Goal: Check status: Check status

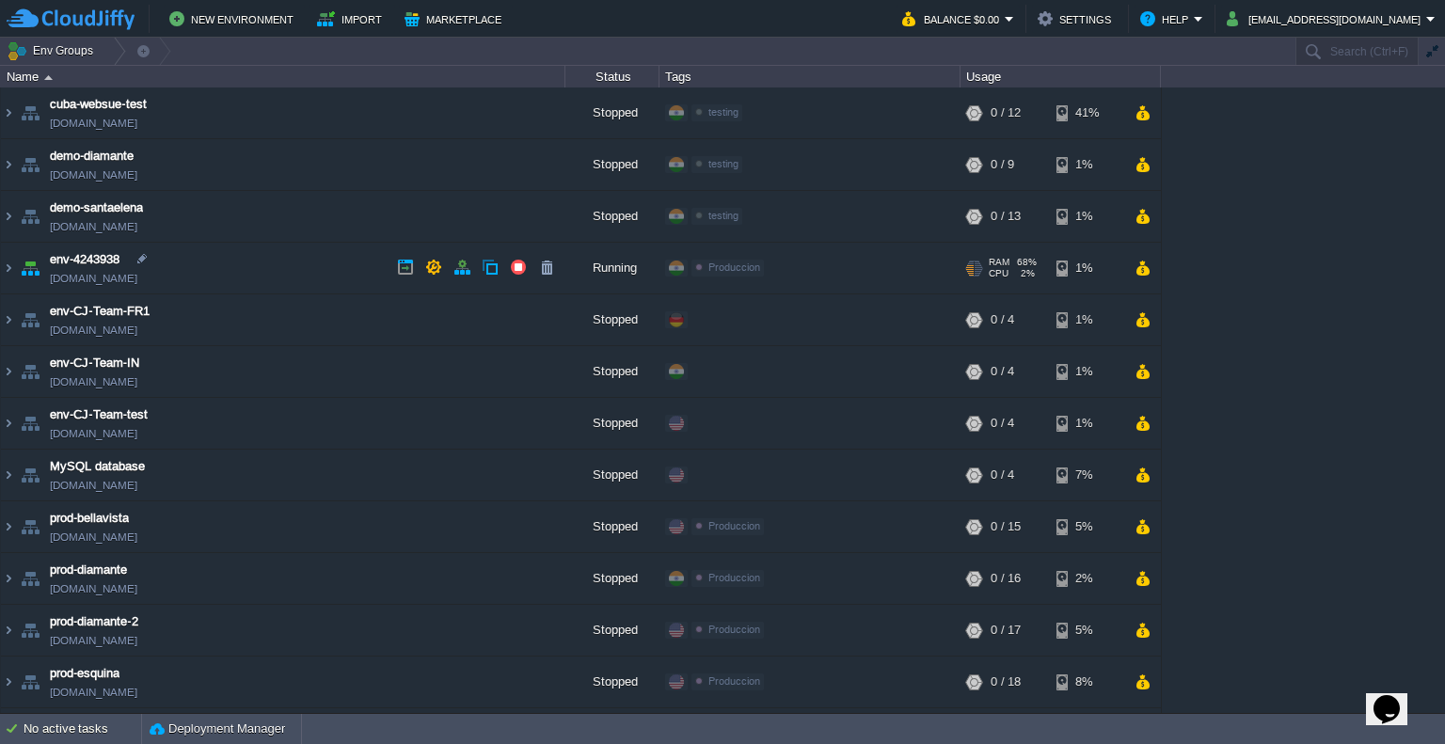
click at [253, 260] on td "env-4243938 [DOMAIN_NAME]" at bounding box center [283, 269] width 564 height 52
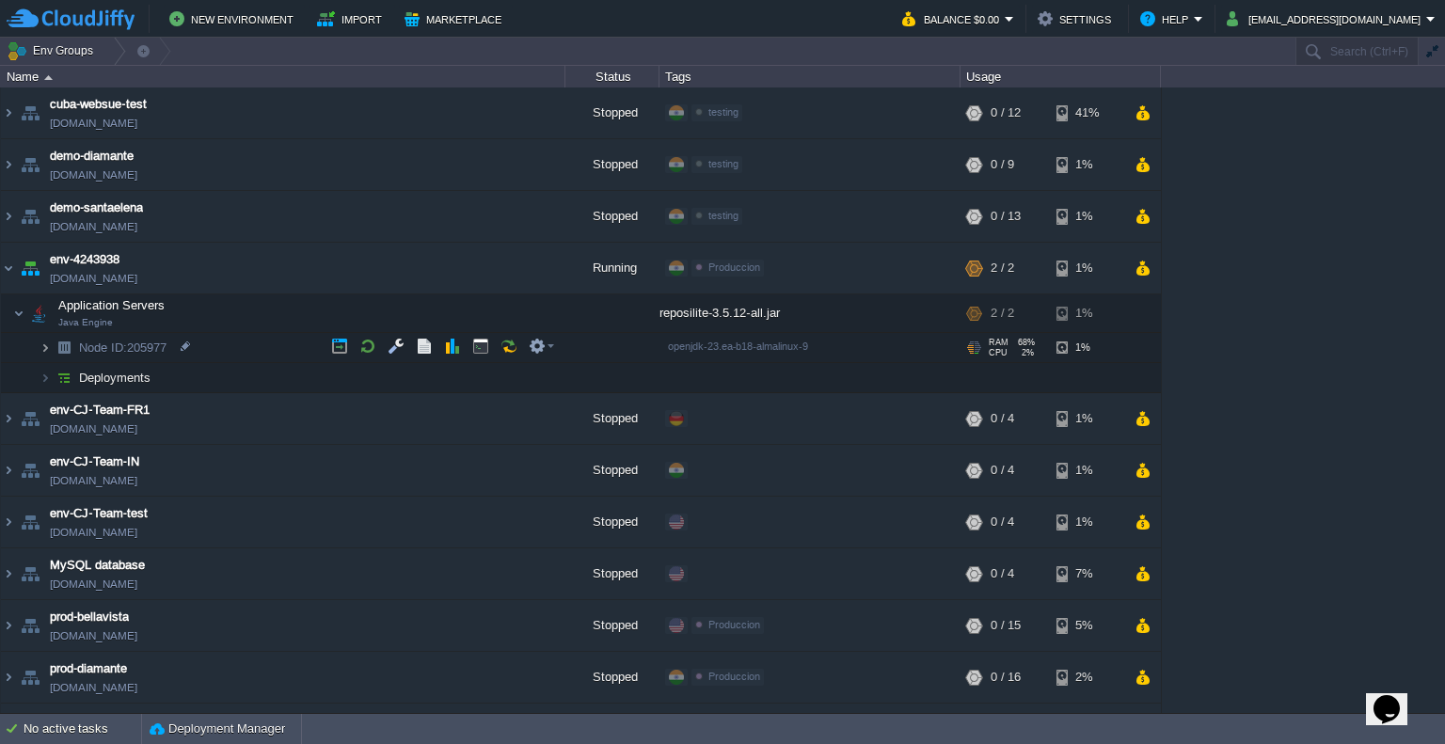
click at [44, 359] on img at bounding box center [45, 347] width 11 height 29
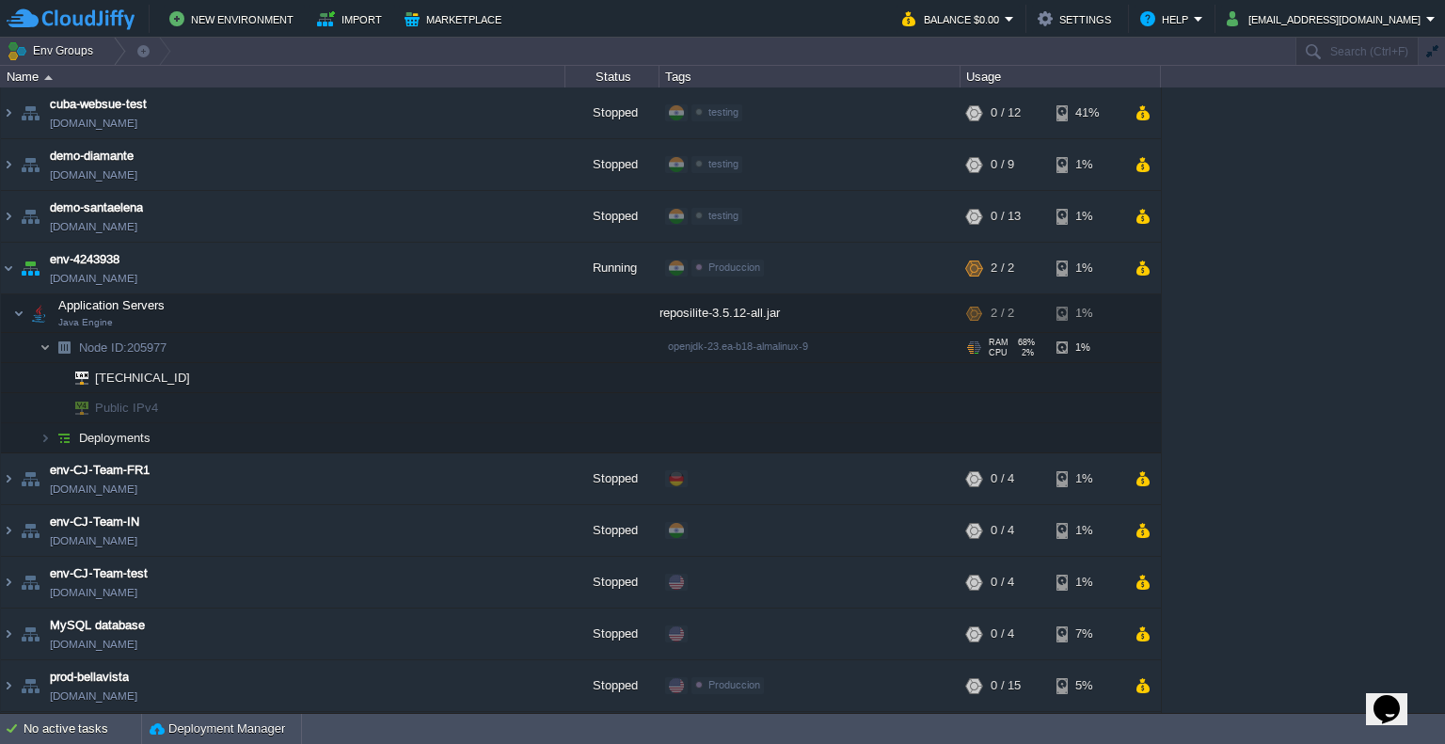
click at [44, 359] on img at bounding box center [45, 347] width 11 height 29
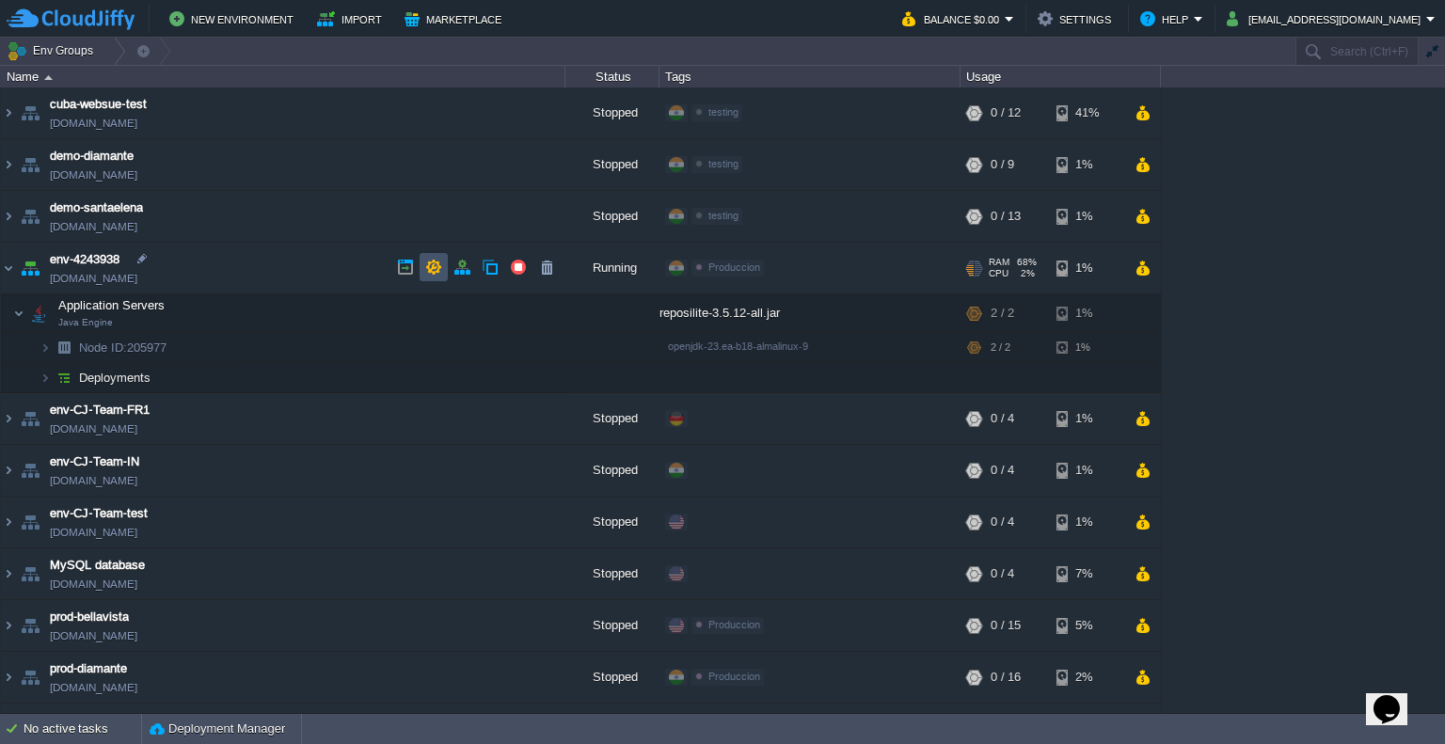
click at [434, 271] on button "button" at bounding box center [433, 267] width 17 height 17
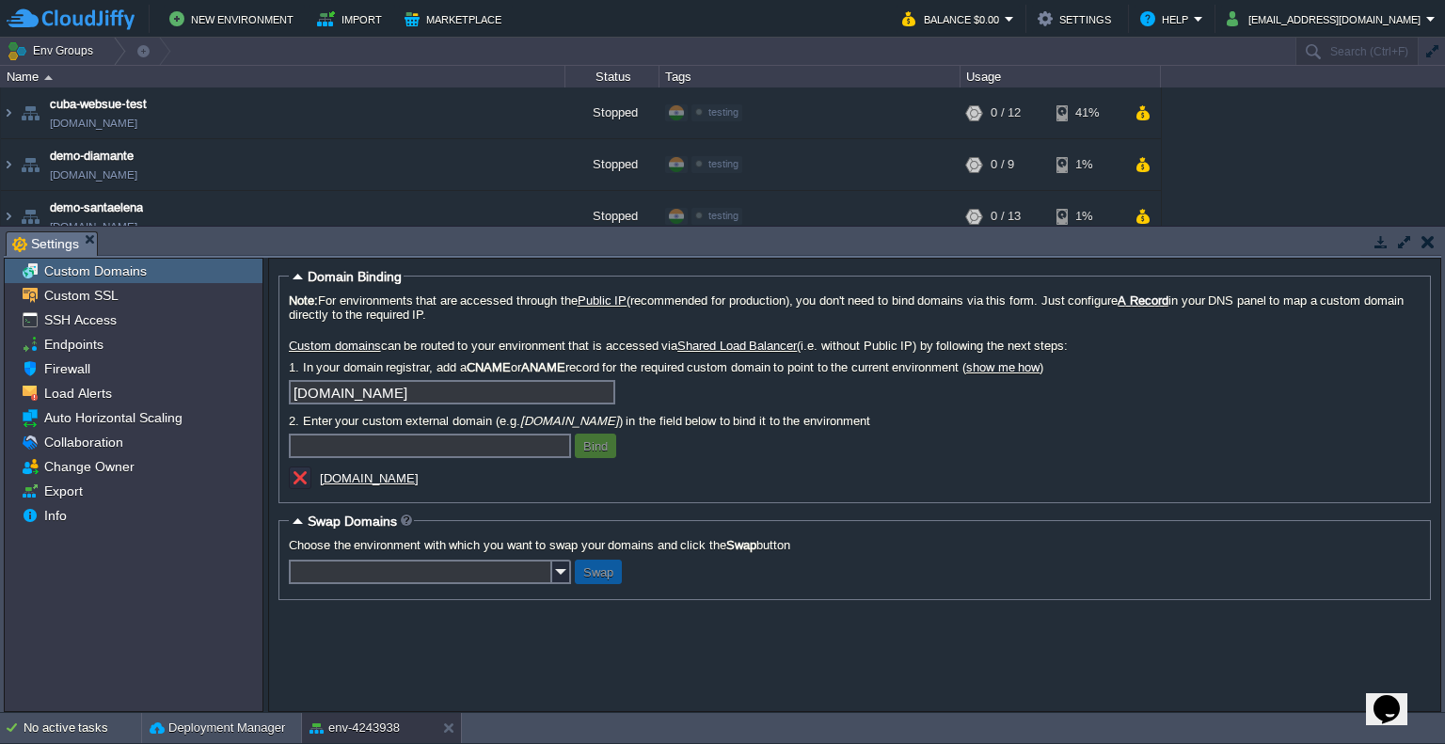
click at [381, 391] on input "[DOMAIN_NAME]" at bounding box center [452, 392] width 326 height 24
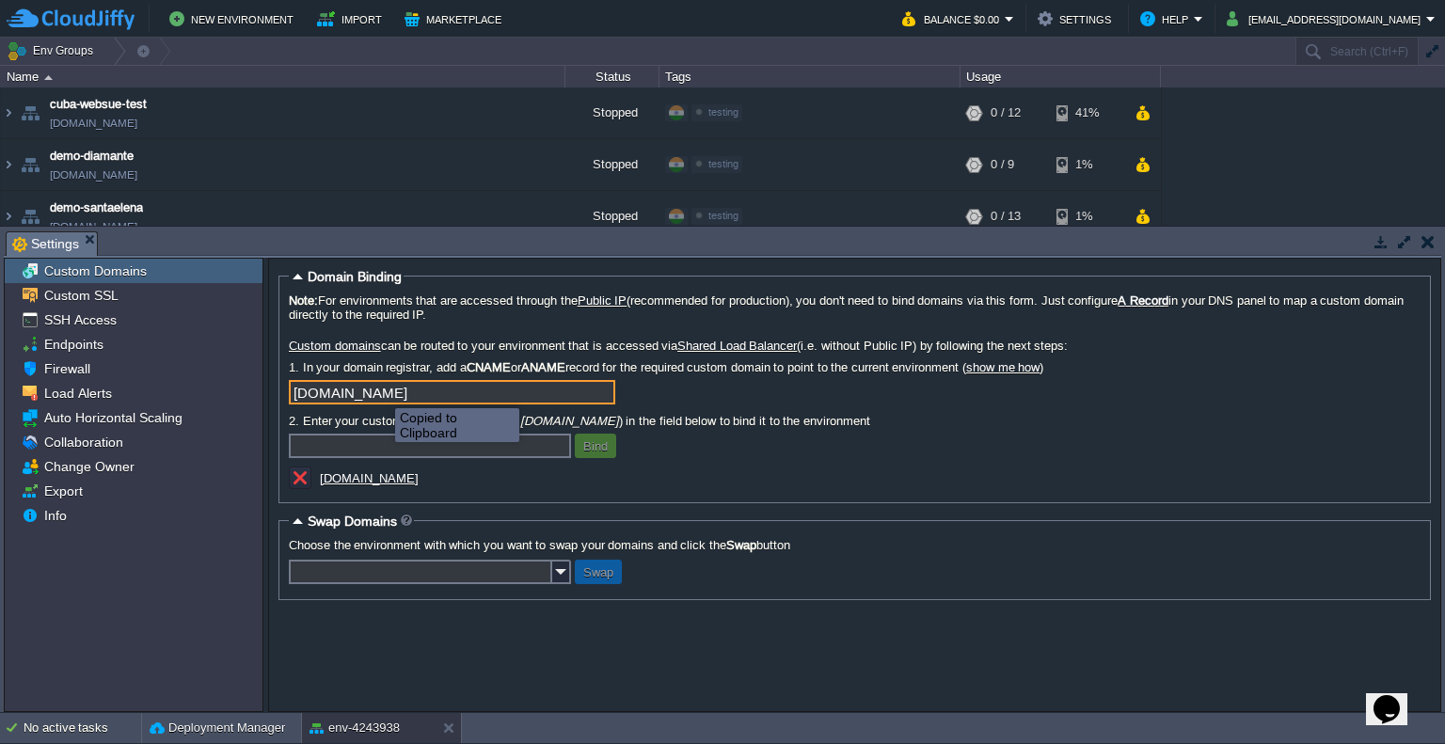
click at [381, 391] on input "[DOMAIN_NAME]" at bounding box center [452, 392] width 326 height 24
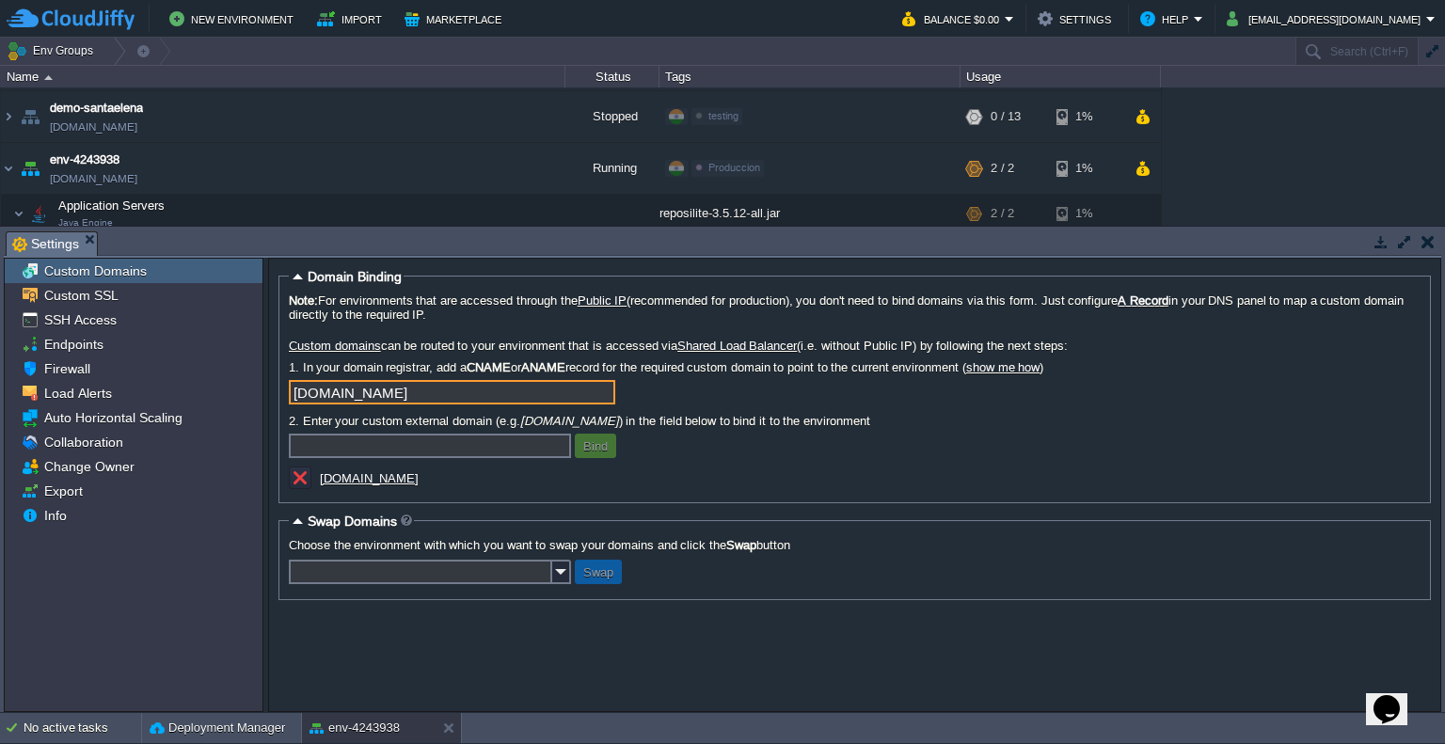
scroll to position [188, 0]
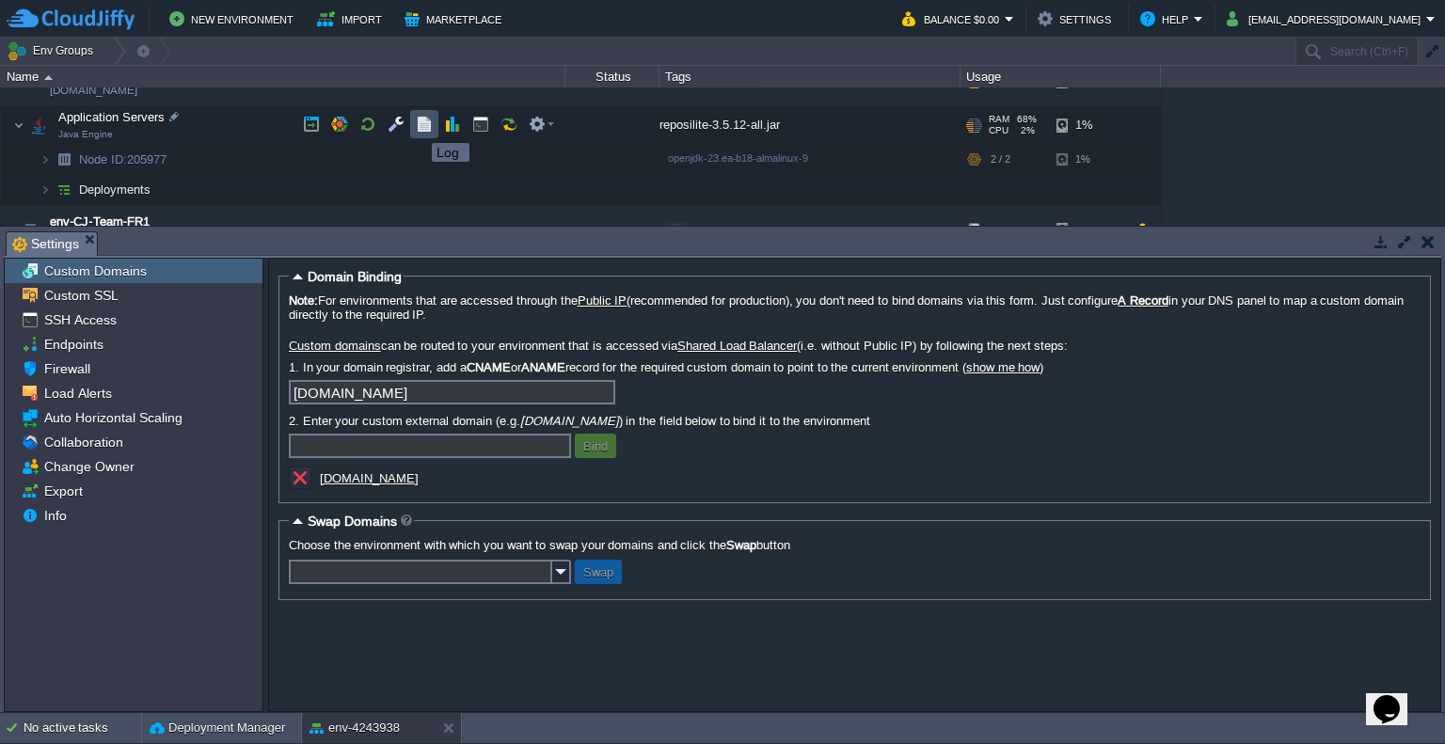
click at [418, 126] on button "button" at bounding box center [424, 124] width 17 height 17
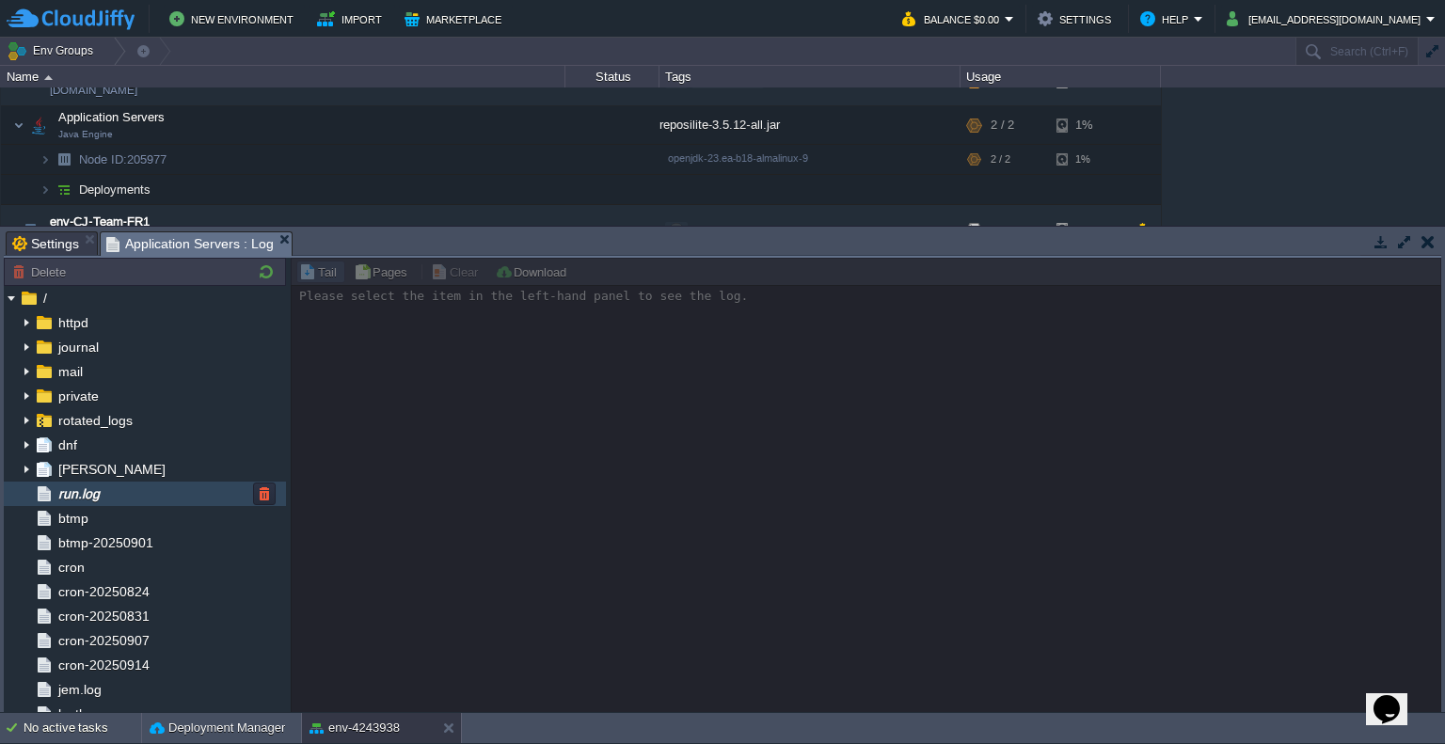
click at [93, 494] on span "run.log" at bounding box center [79, 493] width 48 height 17
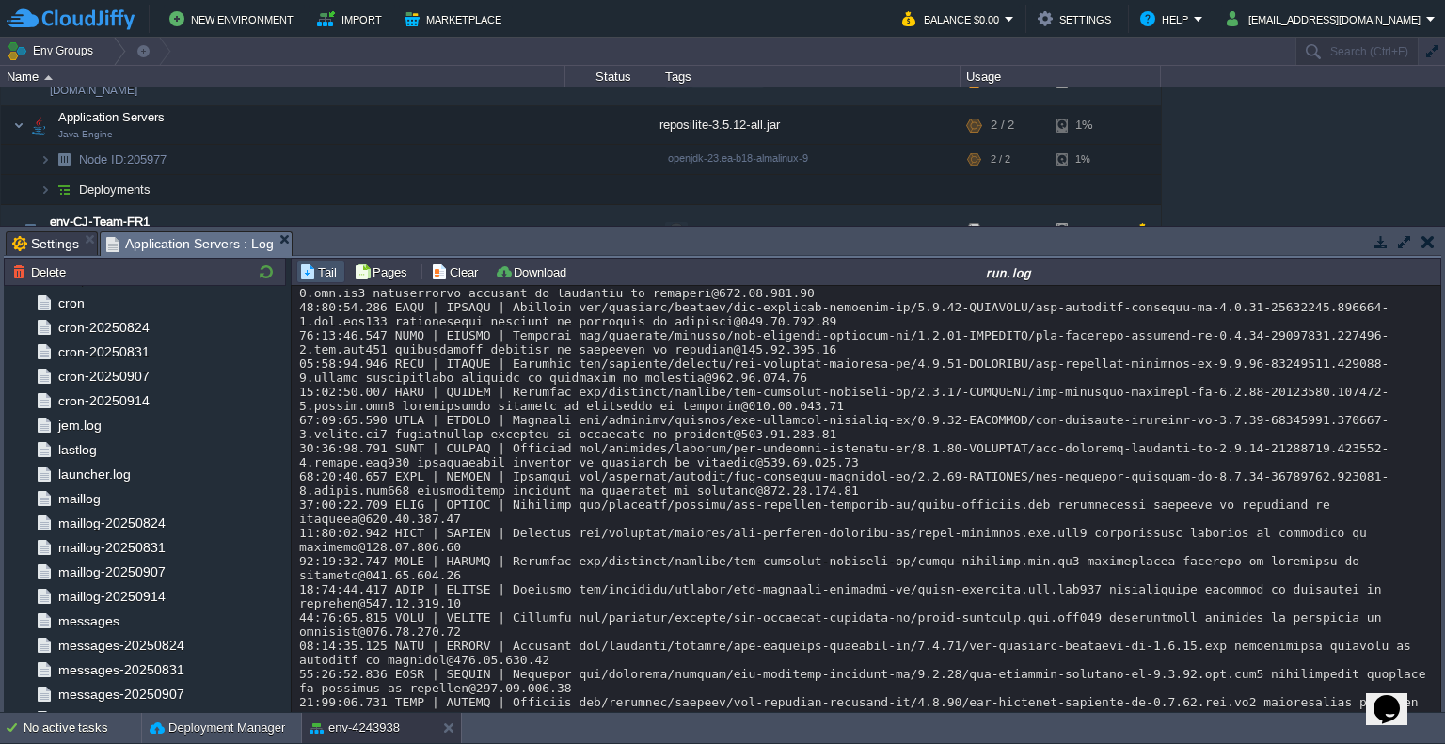
scroll to position [0, 0]
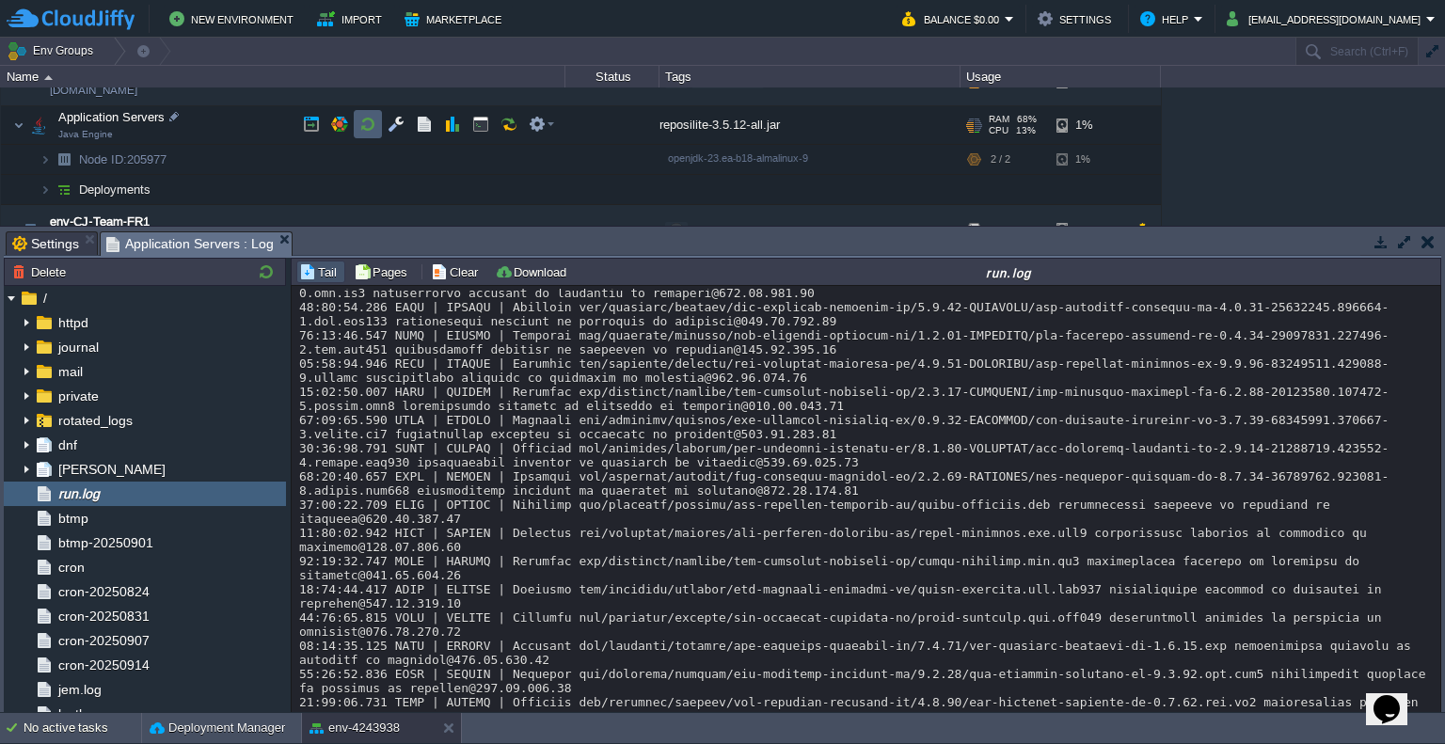
click at [369, 127] on button "button" at bounding box center [367, 124] width 17 height 17
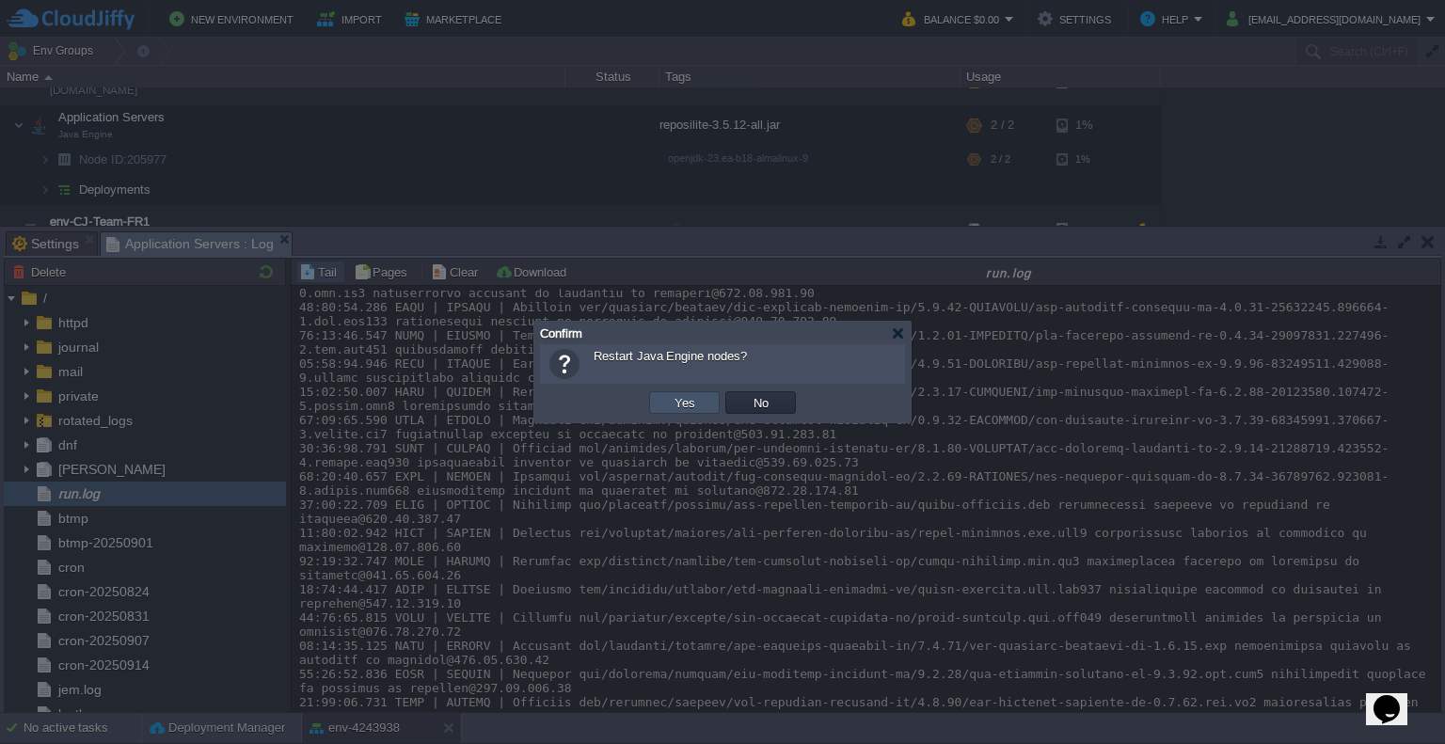
click at [688, 404] on button "Yes" at bounding box center [685, 402] width 32 height 17
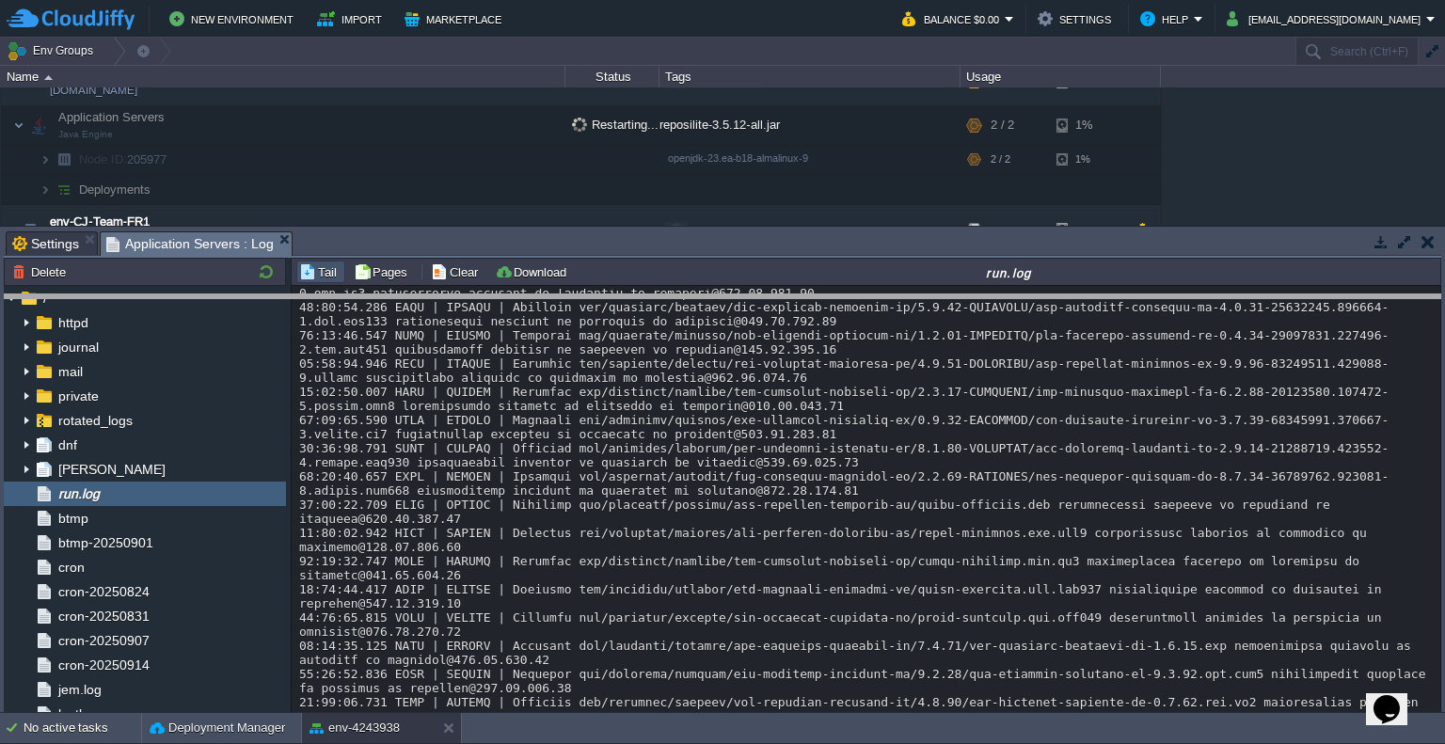
drag, startPoint x: 618, startPoint y: 240, endPoint x: 591, endPoint y: 308, distance: 73.0
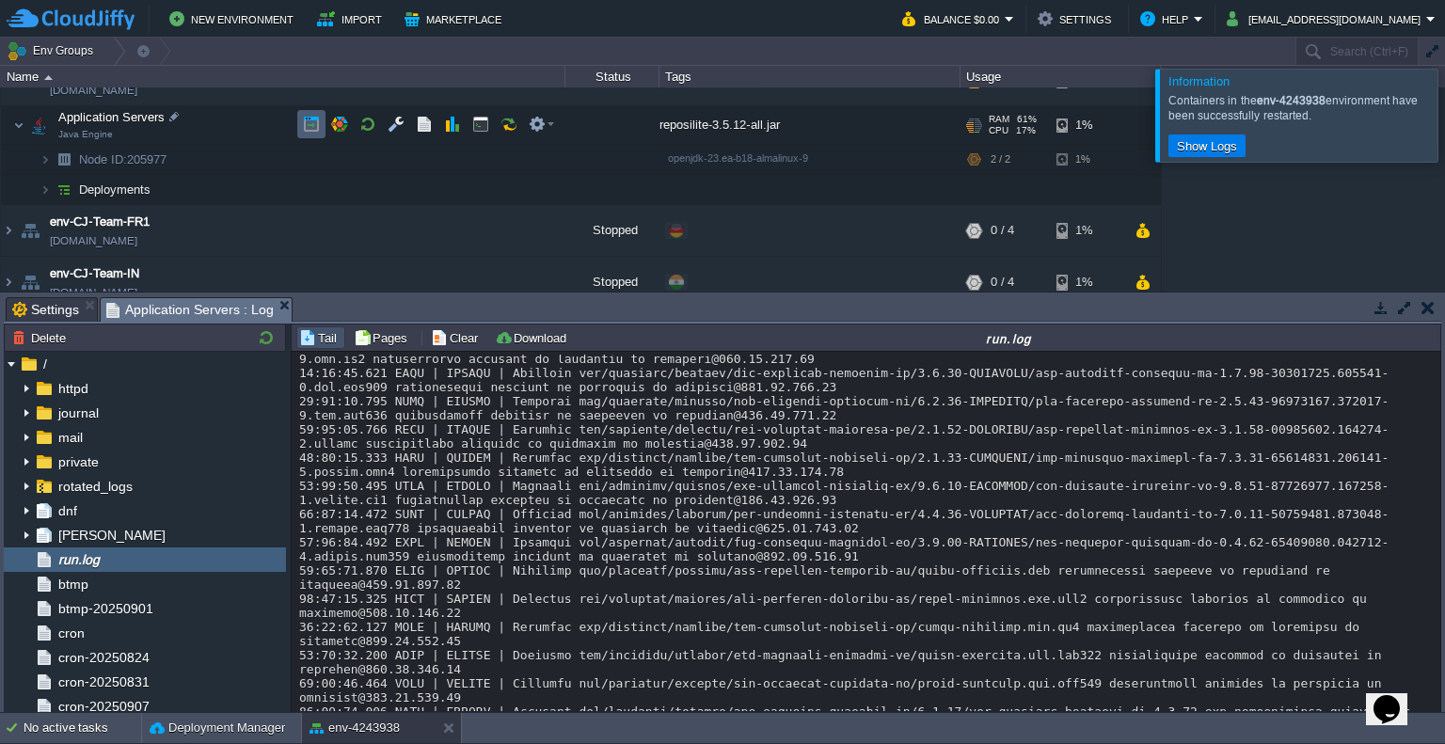
click at [317, 120] on button "button" at bounding box center [311, 124] width 17 height 17
